Goal: Information Seeking & Learning: Learn about a topic

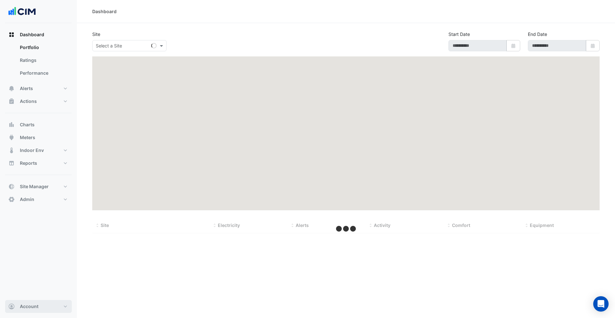
click at [30, 303] on button "Account" at bounding box center [38, 306] width 67 height 13
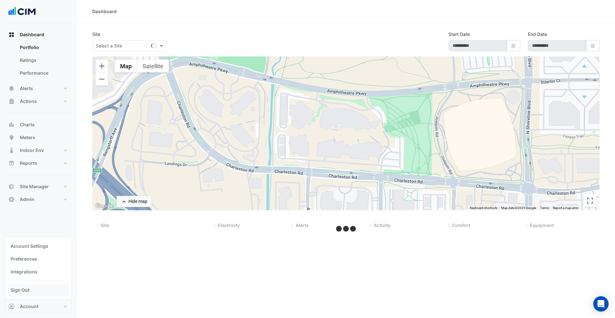
click at [35, 293] on link "Sign Out" at bounding box center [38, 290] width 61 height 13
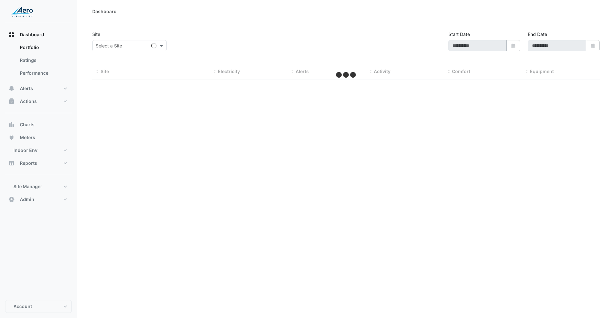
type input "**********"
select select "***"
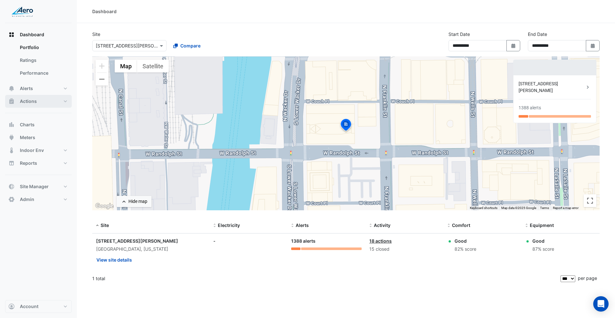
click at [49, 99] on button "Actions" at bounding box center [38, 101] width 67 height 13
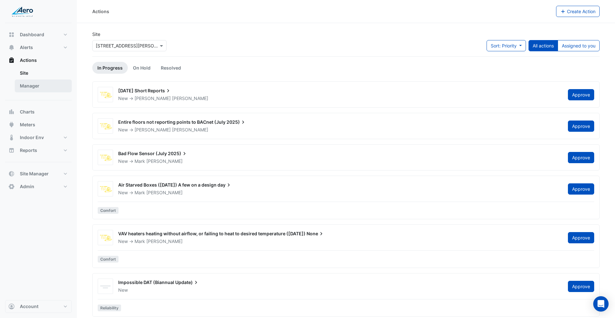
click at [50, 85] on link "Manager" at bounding box center [43, 85] width 57 height 13
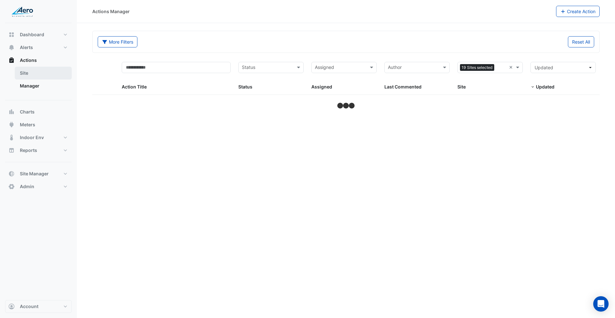
select select "***"
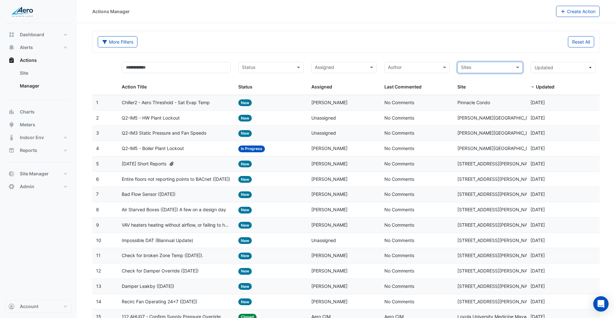
click at [175, 167] on fa-icon at bounding box center [172, 163] width 6 height 7
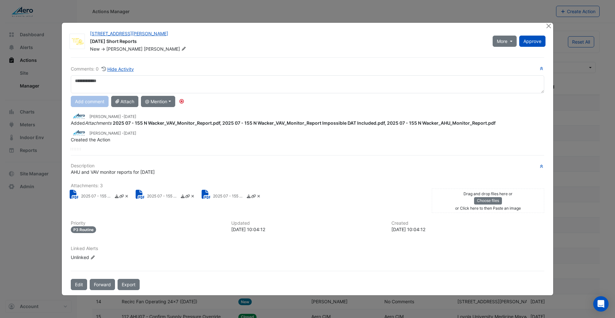
click at [95, 196] on small "2025 07 - 155 N Wacker_AHU_Monitor_Report.pdf" at bounding box center [97, 196] width 32 height 7
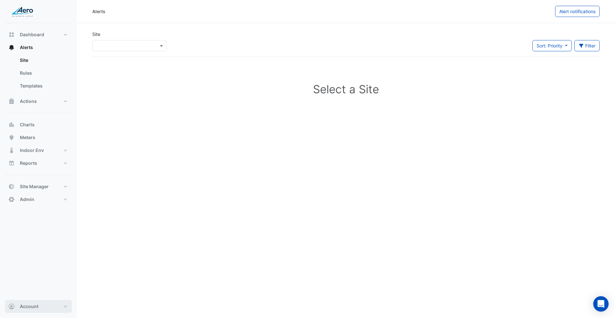
click at [45, 309] on button "Account" at bounding box center [38, 306] width 67 height 13
click at [34, 289] on link "Sign Out" at bounding box center [38, 290] width 61 height 13
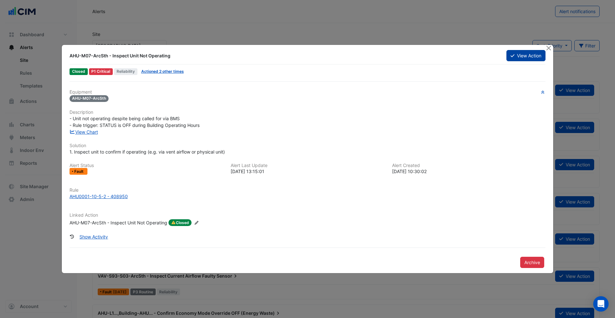
click at [516, 58] on button "View Action" at bounding box center [526, 55] width 39 height 11
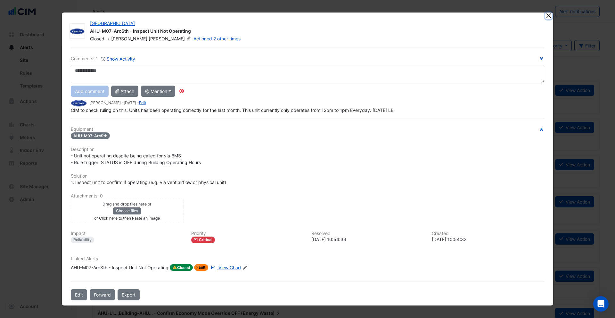
click at [548, 17] on button "Close" at bounding box center [549, 16] width 7 height 7
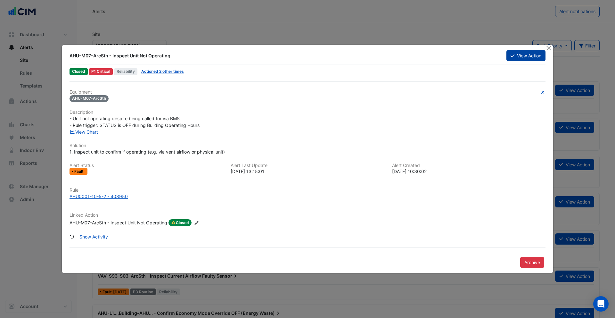
click at [518, 57] on button "View Action" at bounding box center [526, 55] width 39 height 11
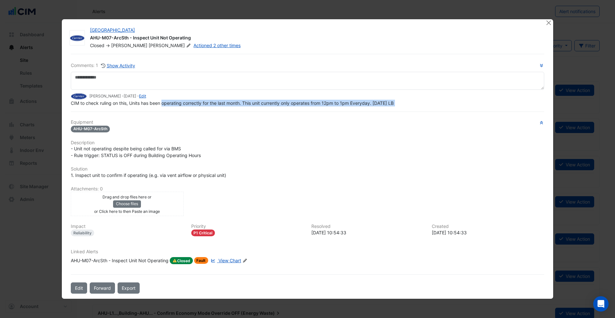
drag, startPoint x: 95, startPoint y: 110, endPoint x: 164, endPoint y: 103, distance: 69.6
click at [164, 103] on span "CIM to check ruling on this, Units has been operating correctly for the last mo…" at bounding box center [232, 102] width 323 height 5
click at [176, 103] on span "CIM to check ruling on this, Units has been operating correctly for the last mo…" at bounding box center [232, 102] width 323 height 5
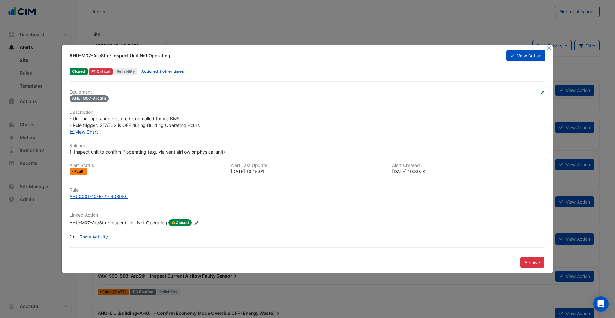
click at [93, 129] on link "View Chart" at bounding box center [84, 131] width 29 height 5
click at [529, 58] on button "View Action" at bounding box center [526, 55] width 39 height 11
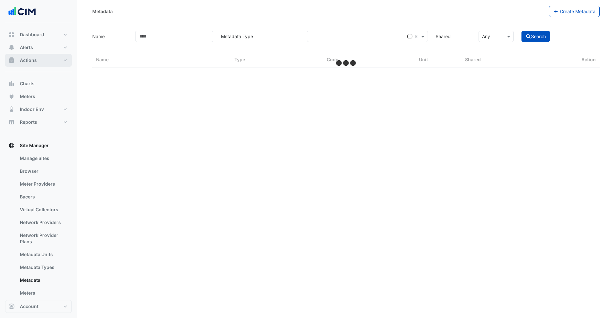
select select "***"
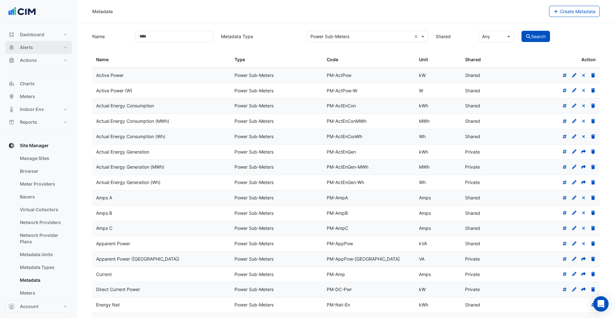
click at [35, 51] on button "Alerts" at bounding box center [38, 47] width 67 height 13
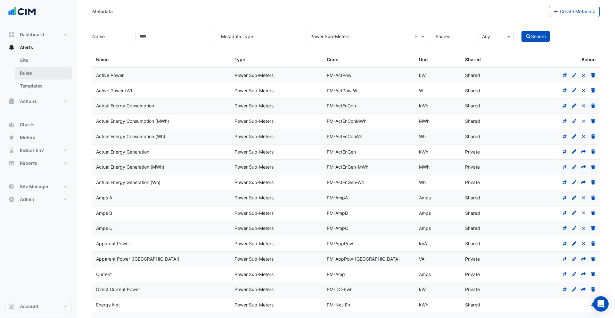
click at [37, 72] on link "Rules" at bounding box center [43, 73] width 57 height 13
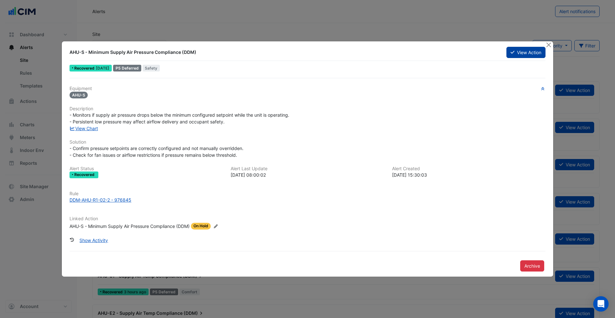
click at [517, 54] on button "View Action" at bounding box center [526, 52] width 39 height 11
click at [82, 128] on link "View Chart" at bounding box center [84, 128] width 29 height 5
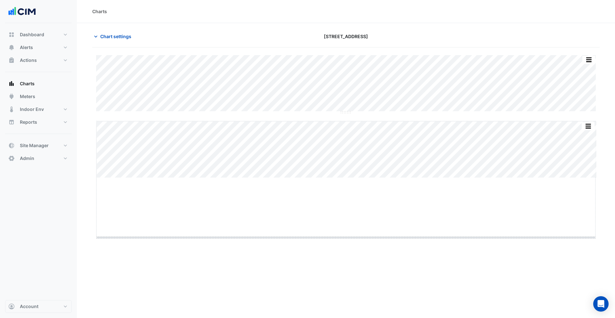
drag, startPoint x: 345, startPoint y: 177, endPoint x: 351, endPoint y: 237, distance: 60.3
click at [110, 38] on span "Chart settings" at bounding box center [115, 36] width 31 height 7
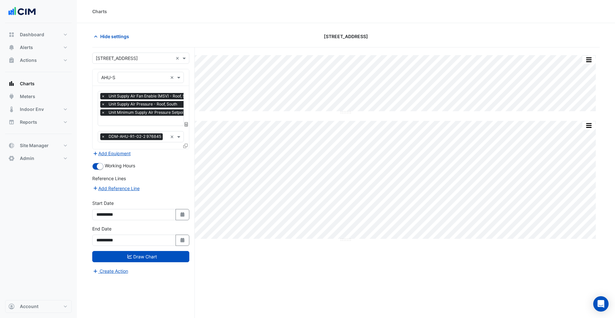
click at [133, 122] on input "text" at bounding box center [172, 121] width 142 height 7
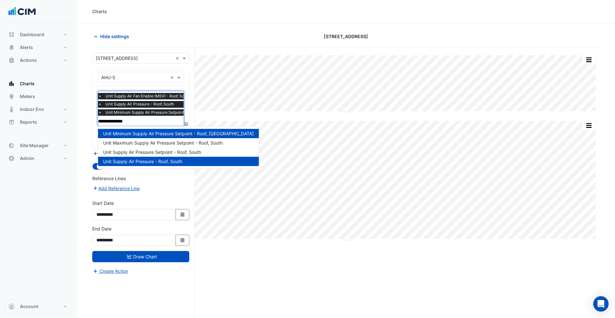
type input "**********"
click at [172, 142] on span "Unit Maximum Supply Air Pressure Setpoint - Roof, South" at bounding box center [163, 142] width 120 height 5
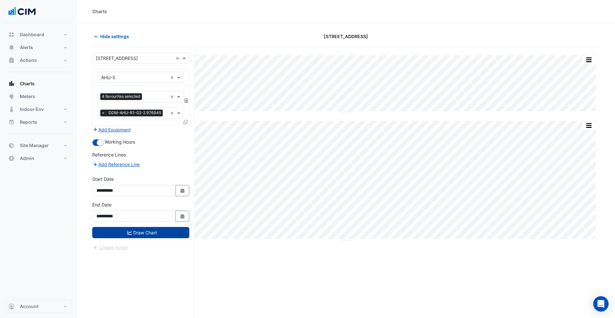
click at [153, 232] on button "Draw Chart" at bounding box center [140, 232] width 97 height 11
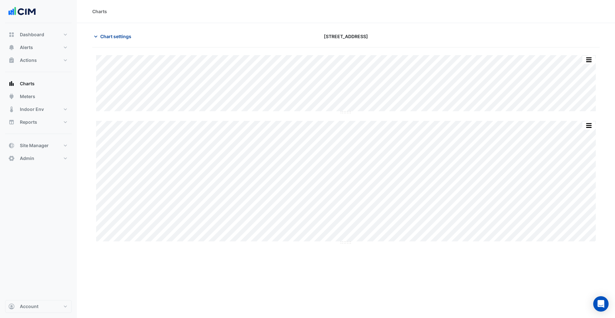
click at [122, 36] on span "Chart settings" at bounding box center [115, 36] width 31 height 7
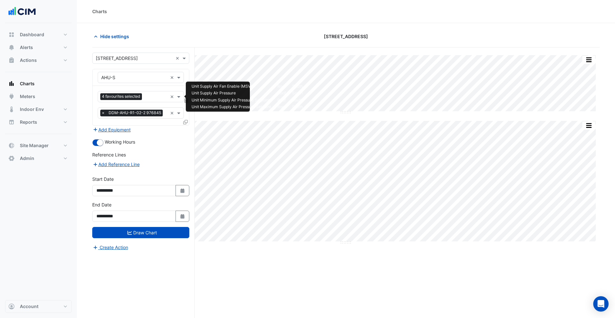
click at [125, 97] on span "4 favourites selected" at bounding box center [121, 96] width 42 height 6
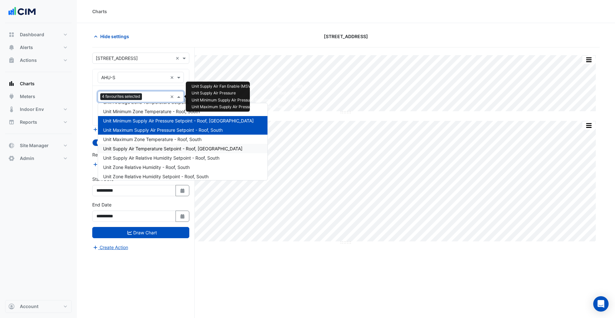
scroll to position [96, 0]
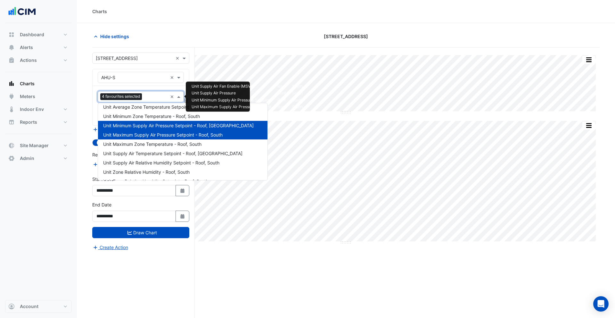
click at [134, 135] on span "Unit Maximum Supply Air Pressure Setpoint - Roof, South" at bounding box center [163, 134] width 120 height 5
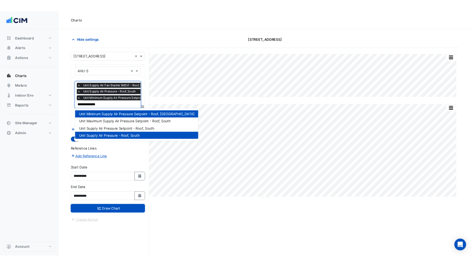
scroll to position [0, 0]
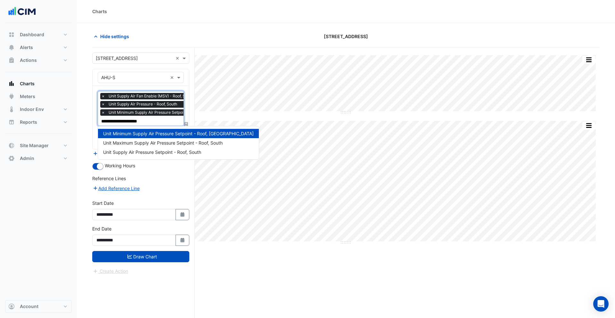
type input "**********"
click at [146, 150] on span "Unit Supply Air Pressure Setpoint - Roof, South" at bounding box center [152, 151] width 98 height 5
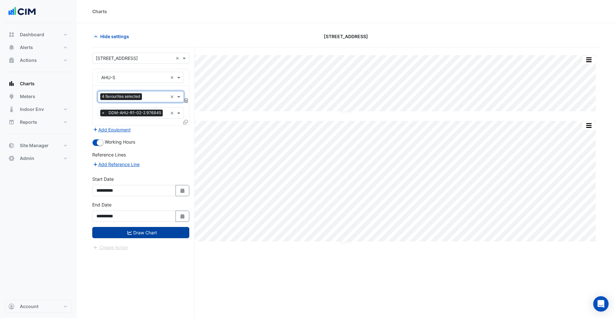
click at [133, 232] on button "Draw Chart" at bounding box center [140, 232] width 97 height 11
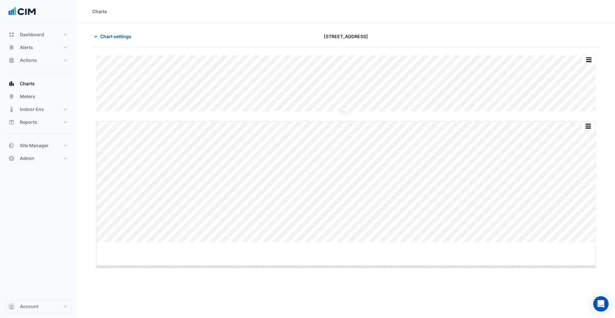
drag, startPoint x: 346, startPoint y: 243, endPoint x: 347, endPoint y: 271, distance: 27.6
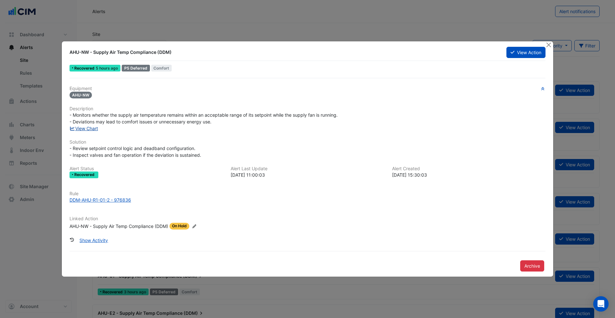
click at [91, 129] on link "View Chart" at bounding box center [84, 128] width 29 height 5
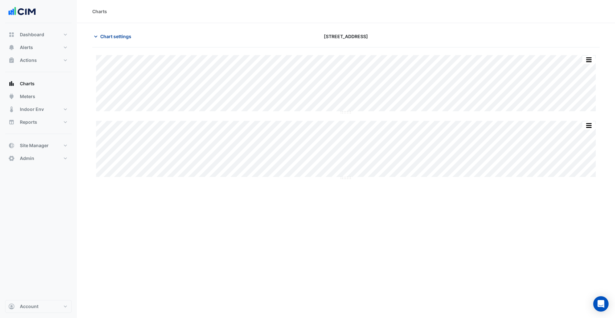
click at [109, 36] on span "Chart settings" at bounding box center [115, 36] width 31 height 7
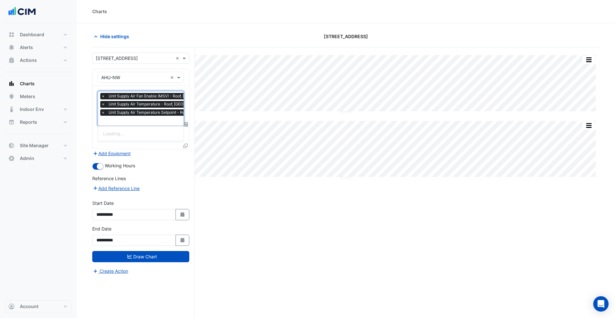
click at [130, 118] on input "text" at bounding box center [167, 121] width 132 height 7
type input "*********"
click at [141, 135] on span "Unit Hot Water Valve Position - Roof, North West" at bounding box center [164, 133] width 122 height 5
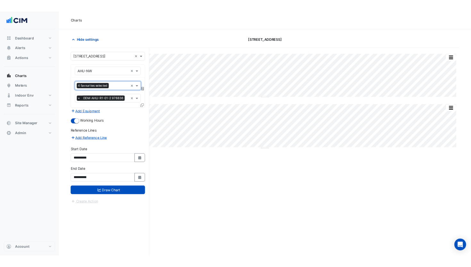
scroll to position [0, 0]
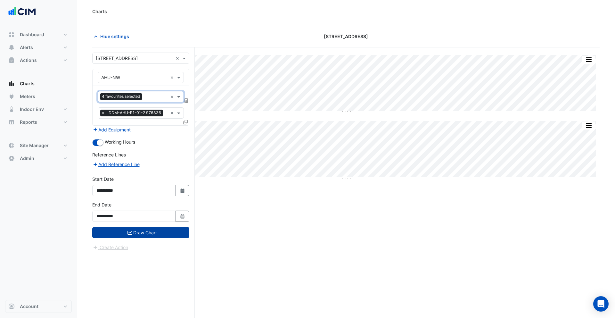
click at [124, 229] on button "Draw Chart" at bounding box center [140, 232] width 97 height 11
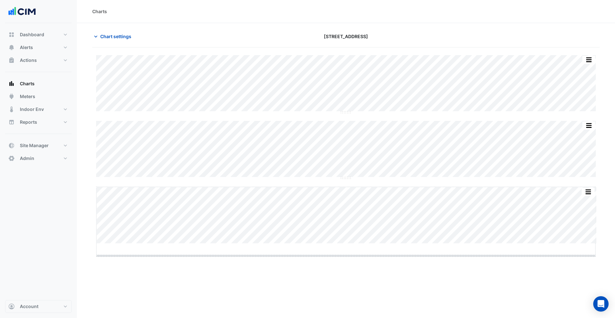
drag, startPoint x: 345, startPoint y: 243, endPoint x: 345, endPoint y: 256, distance: 12.8
drag, startPoint x: 346, startPoint y: 113, endPoint x: 344, endPoint y: 144, distance: 31.8
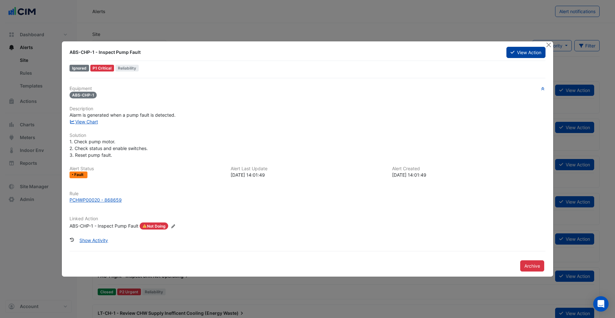
click at [522, 54] on button "View Action" at bounding box center [526, 52] width 39 height 11
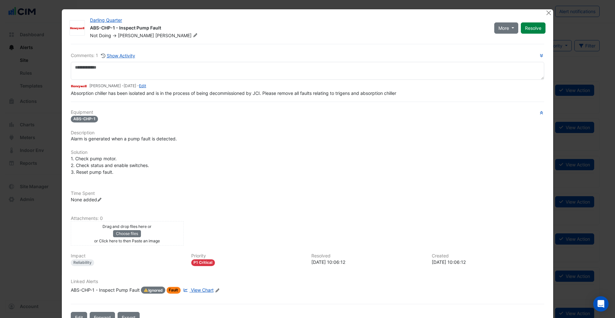
drag, startPoint x: 114, startPoint y: 106, endPoint x: 191, endPoint y: 105, distance: 76.9
click at [191, 105] on div "Comments: 1 Show Activity Brad Watts - 6 months and 7 days ago - Edit Absorptio…" at bounding box center [307, 183] width 481 height 279
drag, startPoint x: 279, startPoint y: 94, endPoint x: 356, endPoint y: 94, distance: 77.9
click at [356, 94] on span "Absorption chiller has been isolated and is in the process of being decommissio…" at bounding box center [234, 92] width 326 height 5
drag, startPoint x: 74, startPoint y: 118, endPoint x: 100, endPoint y: 119, distance: 26.3
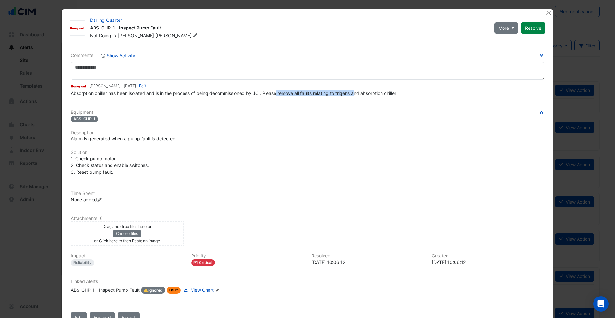
click at [100, 119] on div "ABS-CHP-1" at bounding box center [308, 118] width 474 height 7
copy span "ABS-CHP-1"
click at [548, 13] on button "Close" at bounding box center [549, 12] width 7 height 7
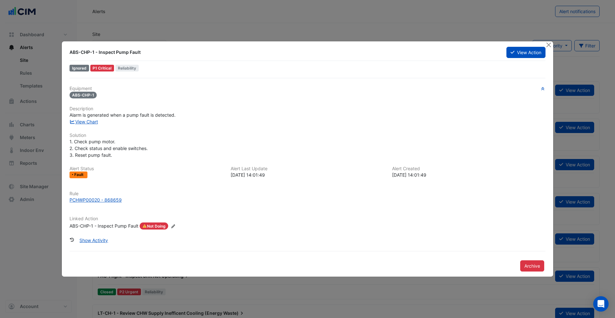
click at [36, 90] on ngb-modal-window "ABS-CHP-1 - Inspect Pump Fault View Action Ignored P1 Critical Reliability Equi…" at bounding box center [307, 159] width 615 height 318
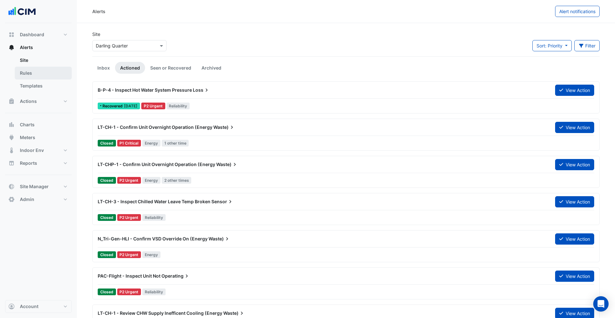
click at [31, 75] on link "Rules" at bounding box center [43, 73] width 57 height 13
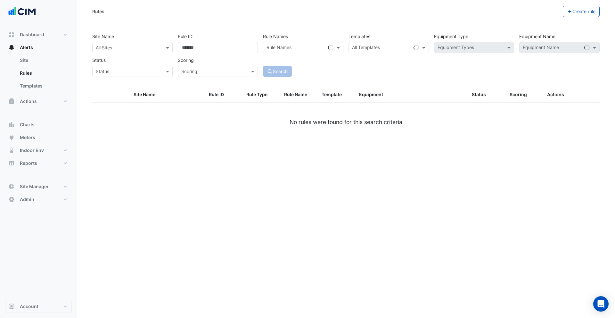
click at [159, 48] on div at bounding box center [133, 47] width 80 height 7
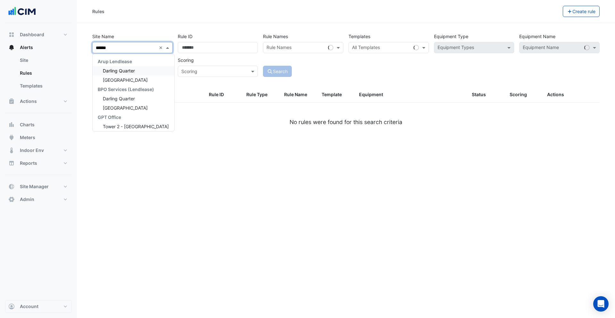
type input "*******"
click at [128, 70] on span "Darling Quarter" at bounding box center [119, 70] width 32 height 5
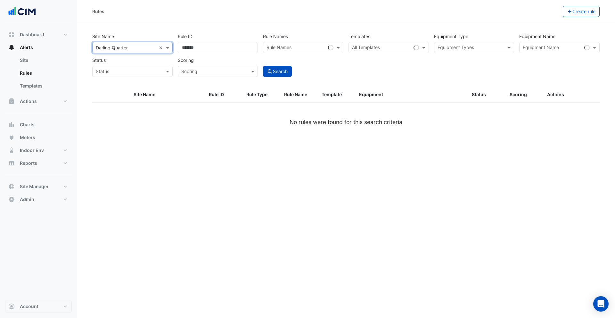
click at [555, 41] on label "Equipment Name" at bounding box center [538, 36] width 36 height 11
click at [548, 44] on div "Equipment Name" at bounding box center [540, 48] width 37 height 8
paste input "*********"
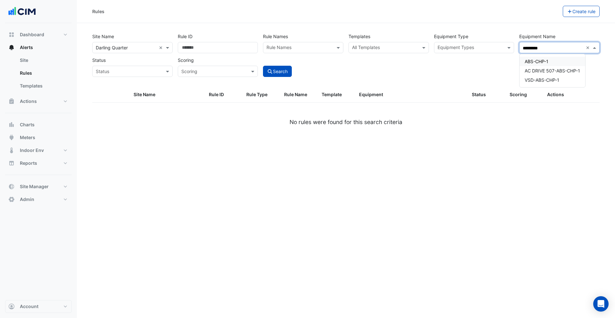
click at [531, 63] on span "ABS-CHP-1" at bounding box center [537, 61] width 24 height 5
type input "*********"
click at [280, 73] on button "Search" at bounding box center [277, 71] width 29 height 11
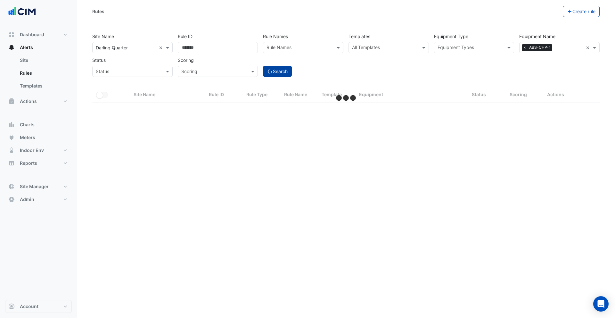
select select "***"
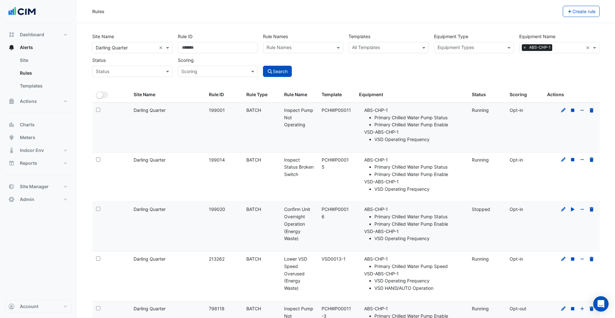
scroll to position [63, 0]
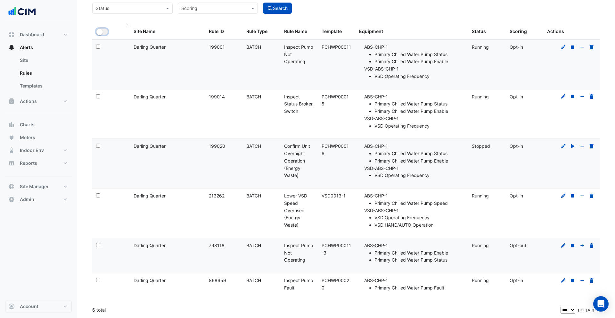
click at [101, 33] on small "button" at bounding box center [99, 32] width 6 height 6
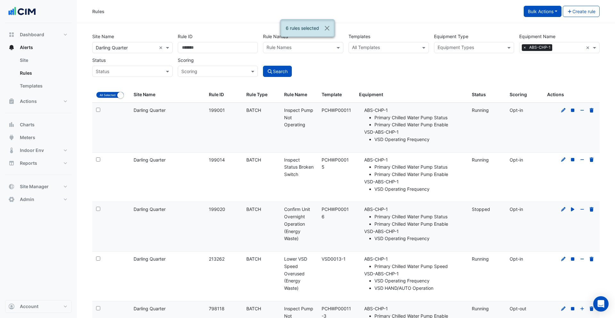
click at [543, 16] on button "Bulk Actions" at bounding box center [543, 11] width 38 height 11
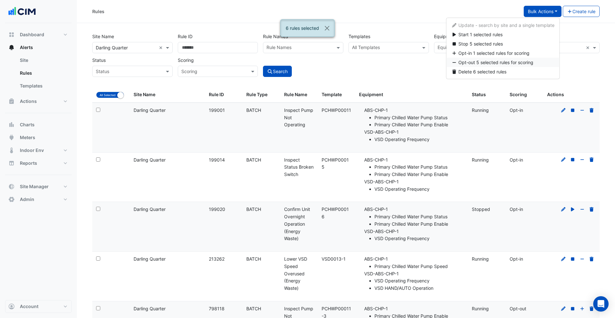
click at [507, 61] on span "Opt-out 5 selected rules for scoring" at bounding box center [496, 62] width 75 height 5
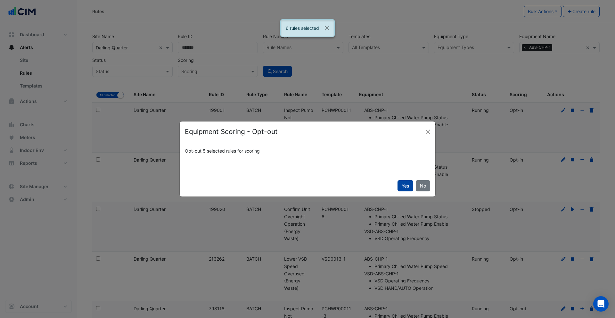
click at [406, 188] on button "Yes" at bounding box center [406, 185] width 16 height 11
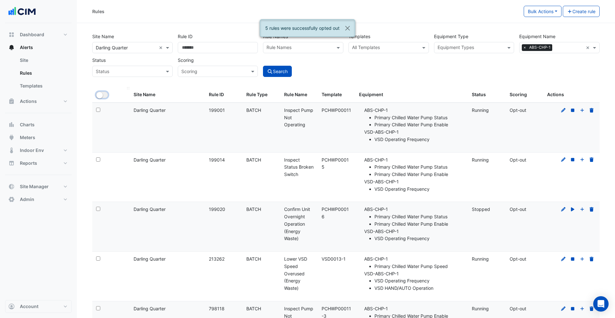
click at [100, 96] on small "button" at bounding box center [99, 95] width 6 height 6
click at [535, 12] on button "Bulk Actions" at bounding box center [543, 11] width 38 height 11
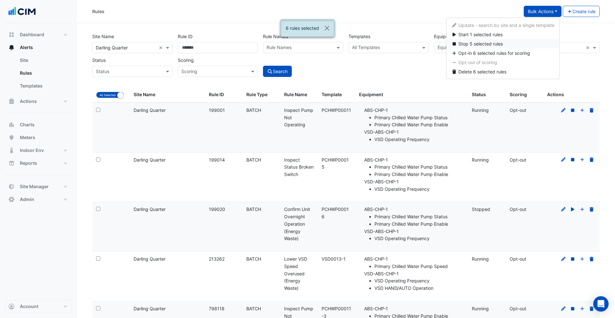
click at [510, 41] on button "Stop 5 selected rules" at bounding box center [503, 43] width 113 height 9
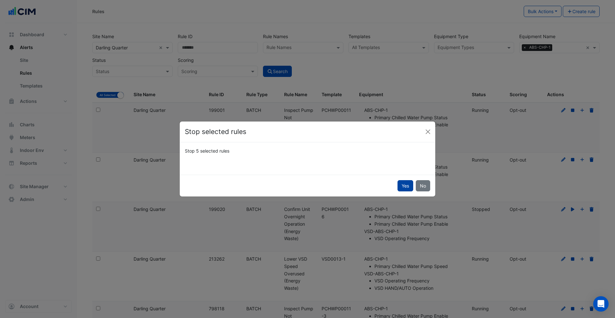
click at [404, 186] on button "Yes" at bounding box center [406, 185] width 16 height 11
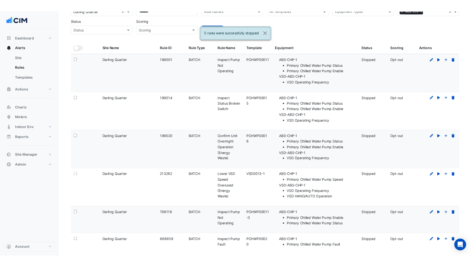
scroll to position [63, 0]
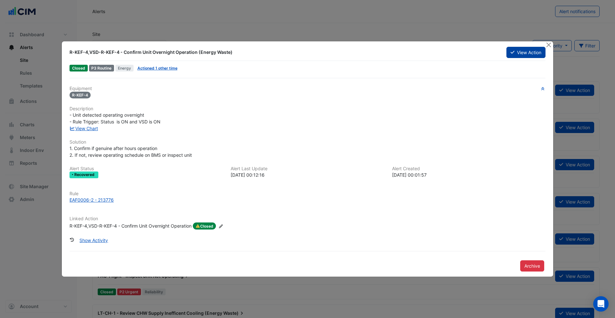
click at [518, 56] on button "View Action" at bounding box center [526, 52] width 39 height 11
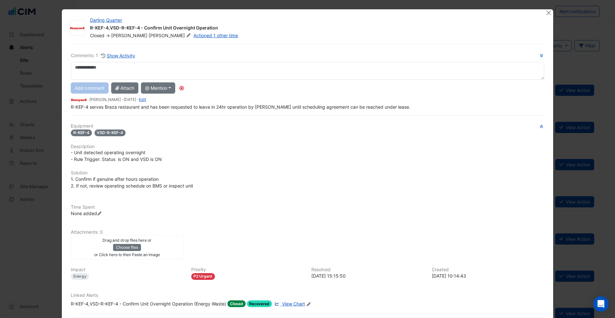
click at [286, 302] on span "View Chart" at bounding box center [293, 303] width 23 height 5
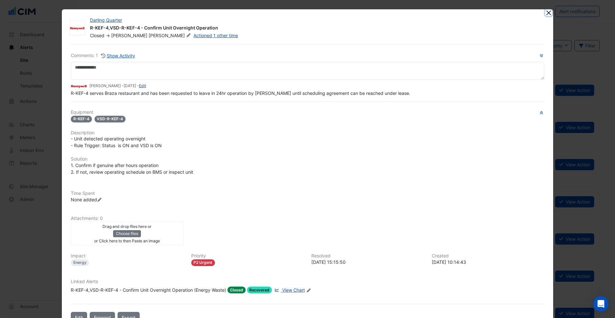
click at [548, 12] on button "Close" at bounding box center [549, 12] width 7 height 7
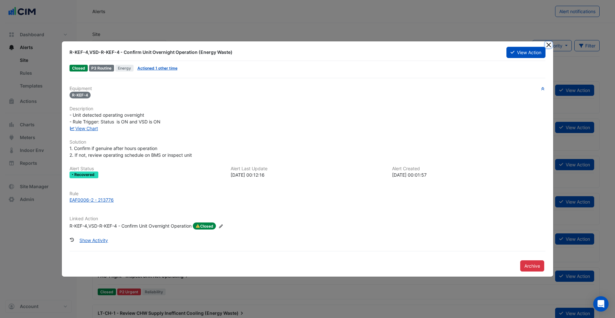
click at [548, 45] on button "Close" at bounding box center [549, 44] width 7 height 7
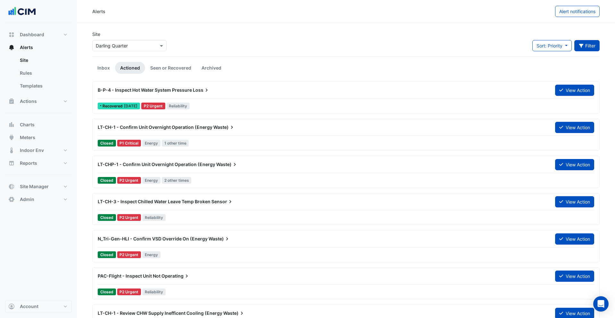
click at [595, 49] on button "Filter" at bounding box center [588, 45] width 26 height 11
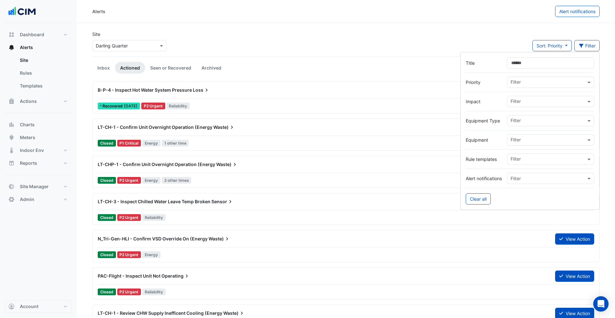
click at [526, 142] on input "text" at bounding box center [548, 140] width 75 height 7
type input "*****"
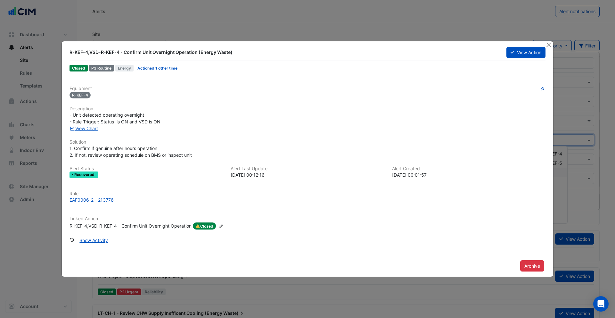
drag, startPoint x: 90, startPoint y: 96, endPoint x: 70, endPoint y: 96, distance: 19.9
click at [70, 96] on span "R-KEF-4" at bounding box center [80, 95] width 21 height 7
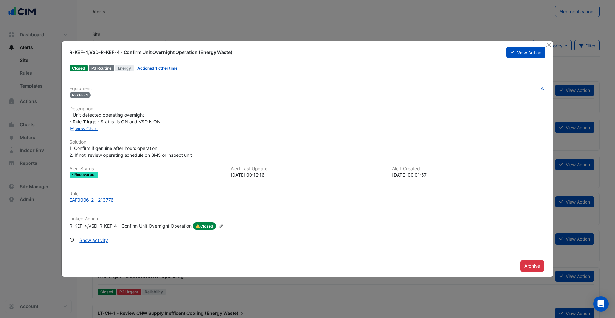
copy span "R-KEF-4"
click at [547, 47] on button "Close" at bounding box center [549, 44] width 7 height 7
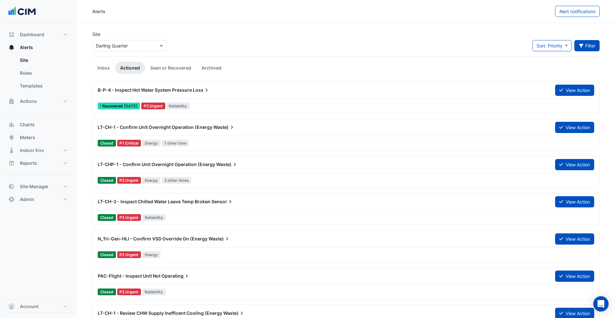
click at [586, 49] on button "Filter" at bounding box center [588, 45] width 26 height 11
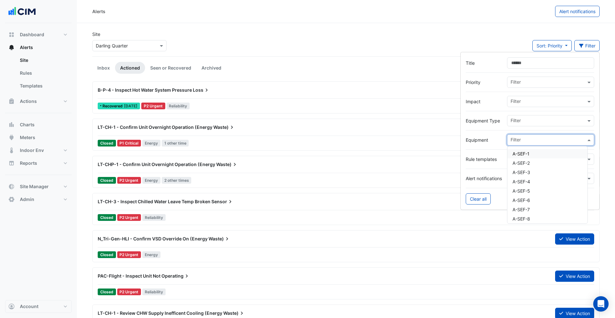
click at [521, 137] on input "text" at bounding box center [548, 140] width 75 height 7
paste input "*******"
type input "*******"
click at [522, 160] on span "R-KEF-4" at bounding box center [522, 162] width 18 height 5
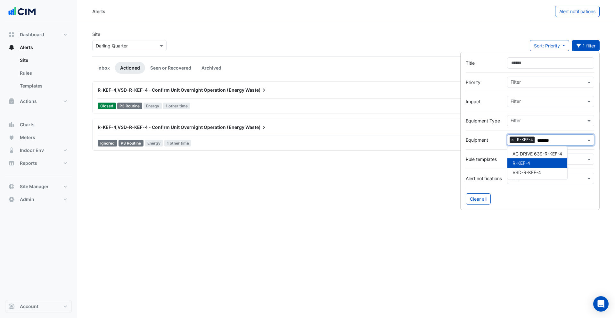
click at [148, 128] on span "R-KEF-4,VSD-R-KEF-4 - Confirm Unit Overnight Operation (Energy" at bounding box center [171, 126] width 147 height 5
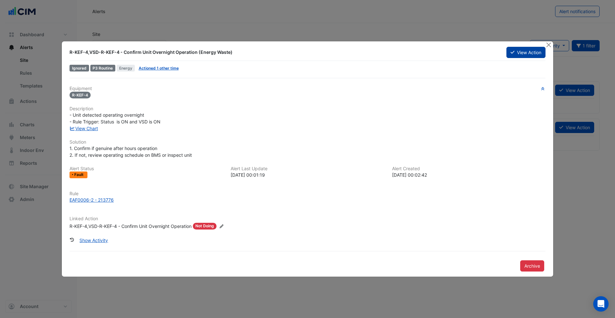
click at [525, 52] on button "View Action" at bounding box center [526, 52] width 39 height 11
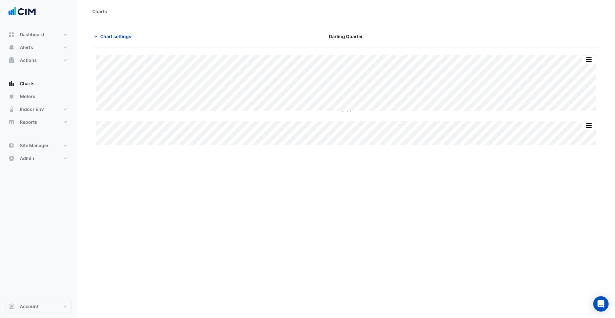
click at [115, 40] on button "Chart settings" at bounding box center [113, 36] width 43 height 11
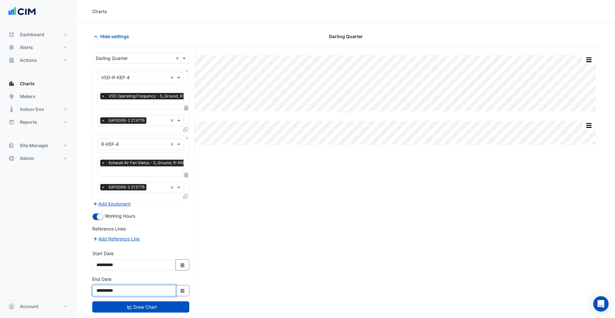
click at [107, 290] on input "**********" at bounding box center [134, 290] width 84 height 11
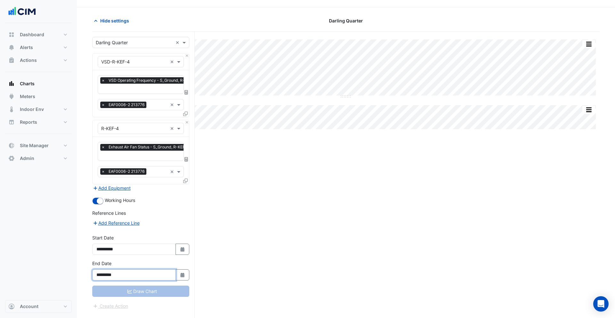
scroll to position [24, 0]
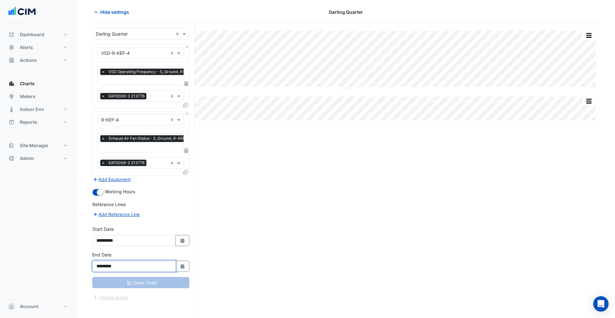
click at [103, 265] on input "*********" at bounding box center [134, 266] width 84 height 11
type input "**********"
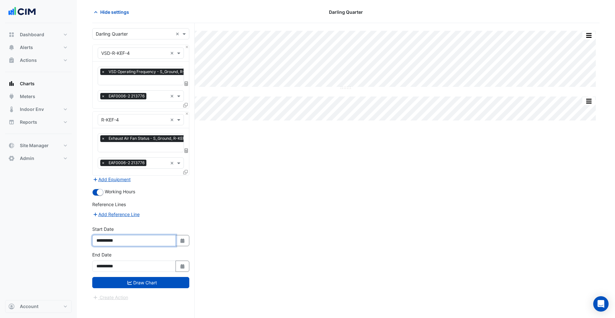
click at [106, 240] on input "**********" at bounding box center [134, 240] width 84 height 11
type input "**********"
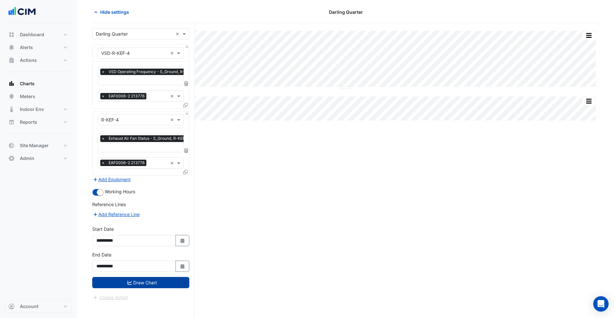
click at [162, 279] on button "Draw Chart" at bounding box center [140, 282] width 97 height 11
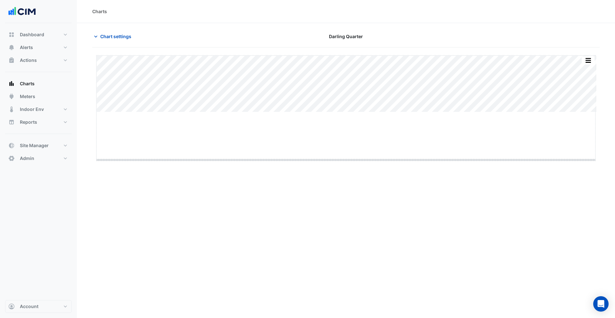
drag, startPoint x: 345, startPoint y: 112, endPoint x: 341, endPoint y: 160, distance: 47.9
